Goal: Browse casually

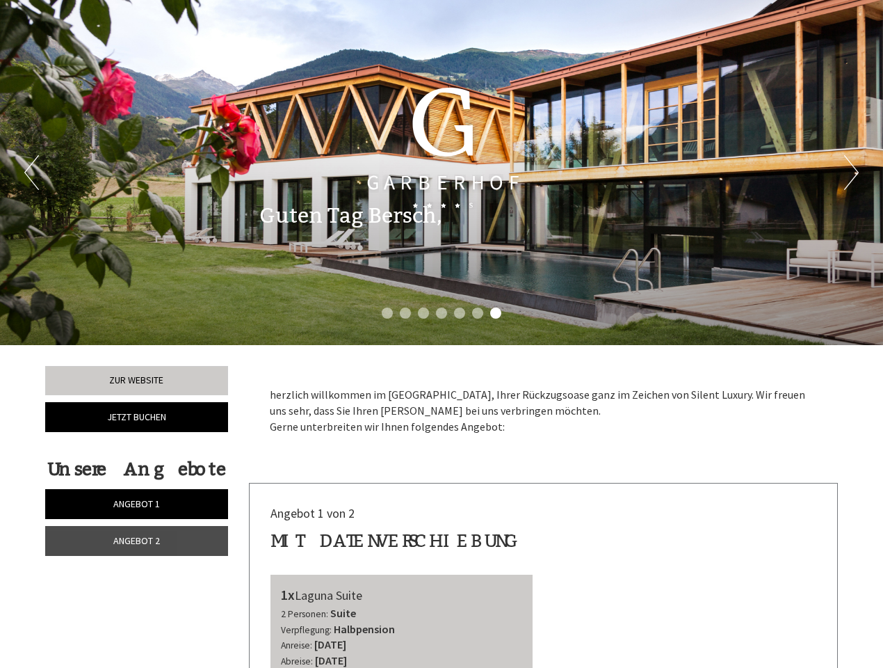
click at [442, 334] on div "Previous Next 1 2 3 4 5 6 7" at bounding box center [441, 172] width 883 height 345
click at [31, 172] on button "Previous" at bounding box center [31, 172] width 15 height 35
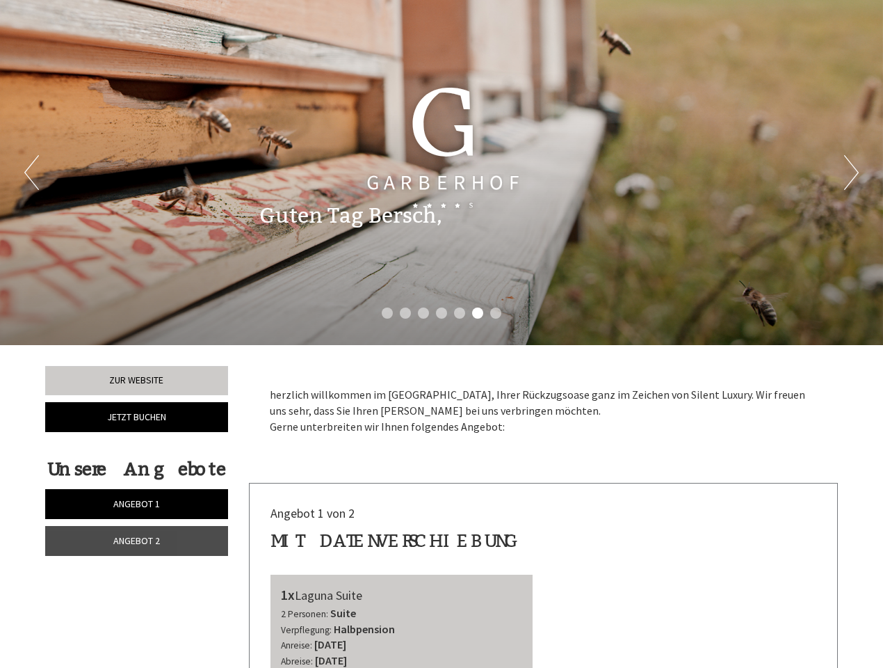
click at [851, 172] on button "Next" at bounding box center [851, 172] width 15 height 35
click at [387, 313] on li "1" at bounding box center [387, 312] width 11 height 11
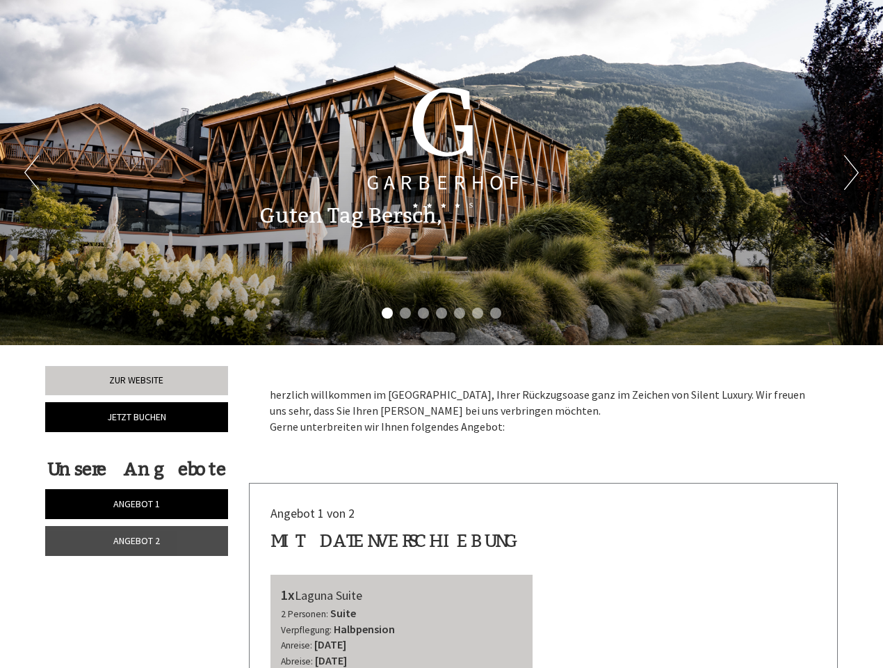
click at [405, 313] on li "2" at bounding box center [405, 312] width 11 height 11
click at [424, 313] on li "3" at bounding box center [423, 312] width 11 height 11
click at [442, 313] on li "4" at bounding box center [441, 312] width 11 height 11
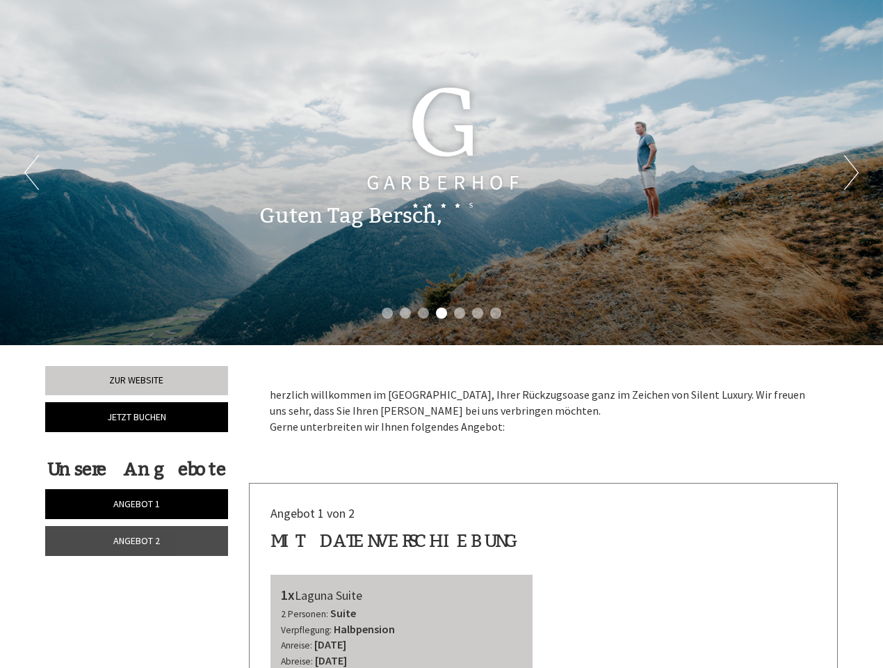
click at [460, 313] on li "5" at bounding box center [459, 312] width 11 height 11
click at [478, 313] on li "6" at bounding box center [477, 312] width 11 height 11
click at [496, 313] on li "7" at bounding box center [495, 312] width 11 height 11
